Goal: Use online tool/utility: Use online tool/utility

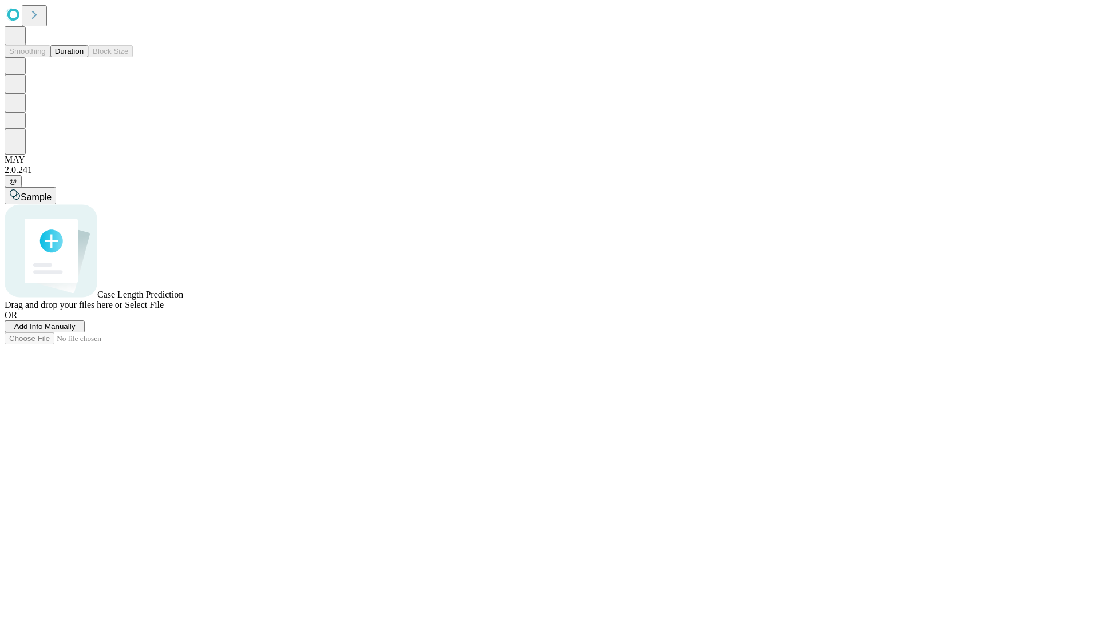
click at [84, 57] on button "Duration" at bounding box center [69, 51] width 38 height 12
click at [164, 310] on span "Select File" at bounding box center [144, 305] width 39 height 10
